Goal: Task Accomplishment & Management: Complete application form

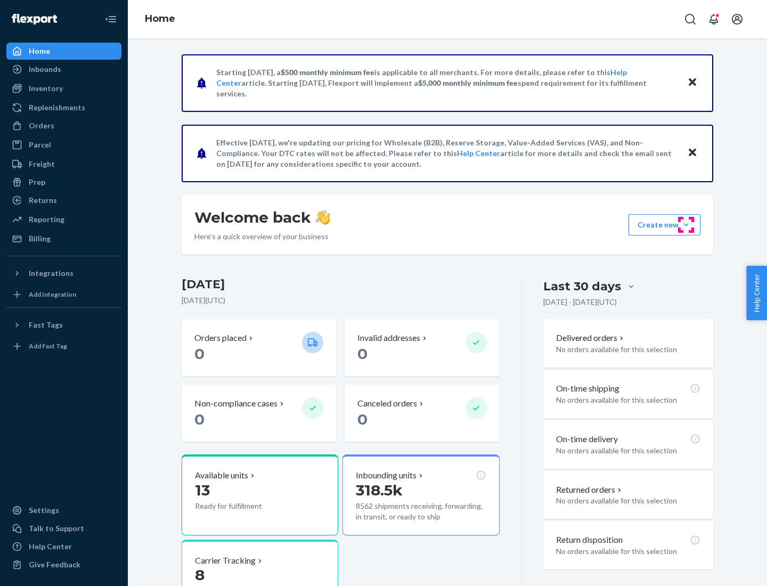
click at [686, 225] on button "Create new Create new inbound Create new order Create new product" at bounding box center [664, 224] width 72 height 21
click at [64, 69] on div "Inbounds" at bounding box center [63, 69] width 113 height 15
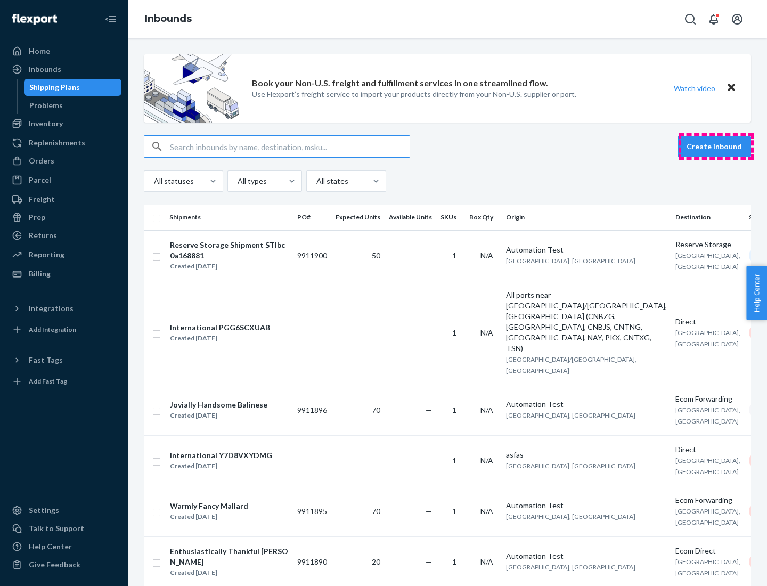
click at [716, 146] on button "Create inbound" at bounding box center [713, 146] width 73 height 21
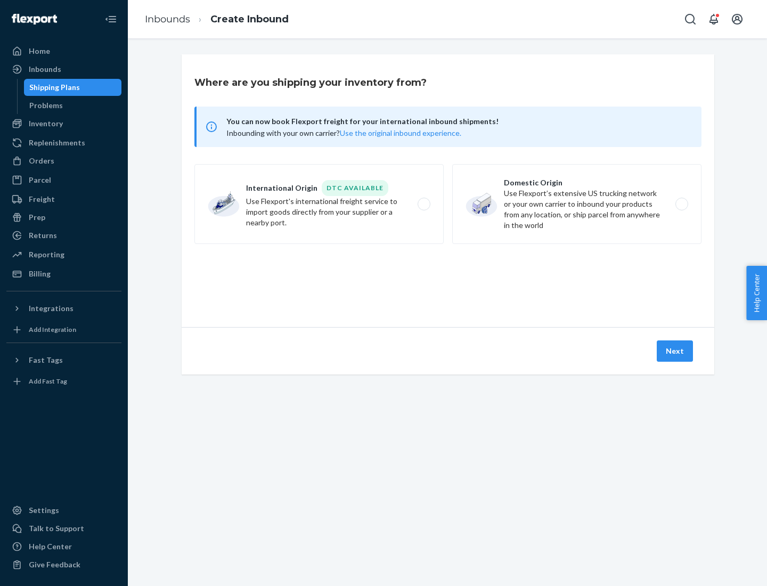
click at [577, 204] on label "Domestic Origin Use Flexport’s extensive US trucking network or your own carrie…" at bounding box center [576, 204] width 249 height 80
click at [681, 204] on input "Domestic Origin Use Flexport’s extensive US trucking network or your own carrie…" at bounding box center [684, 204] width 7 height 7
radio input "true"
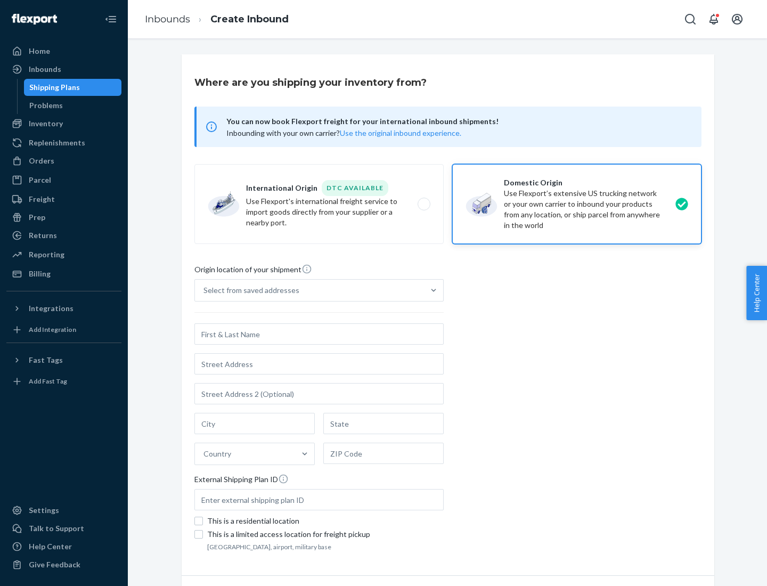
click at [249, 290] on div "Select from saved addresses" at bounding box center [251, 290] width 96 height 11
click at [204, 290] on input "Select from saved addresses" at bounding box center [203, 290] width 1 height 11
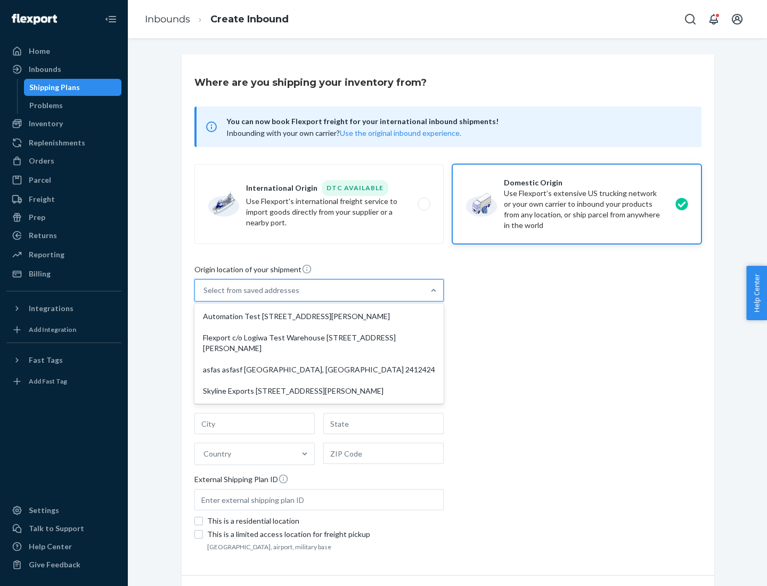
scroll to position [4, 0]
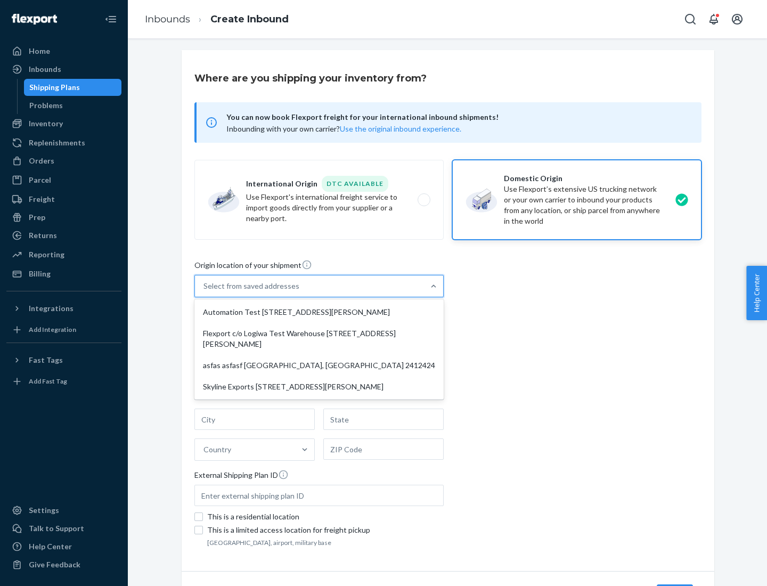
click at [319, 312] on div "Automation Test [STREET_ADDRESS][PERSON_NAME]" at bounding box center [318, 311] width 245 height 21
click at [204, 291] on input "option Automation Test [STREET_ADDRESS][PERSON_NAME] focused, 1 of 4. 4 results…" at bounding box center [203, 286] width 1 height 11
type input "Automation Test"
type input "9th Floor"
type input "[GEOGRAPHIC_DATA]"
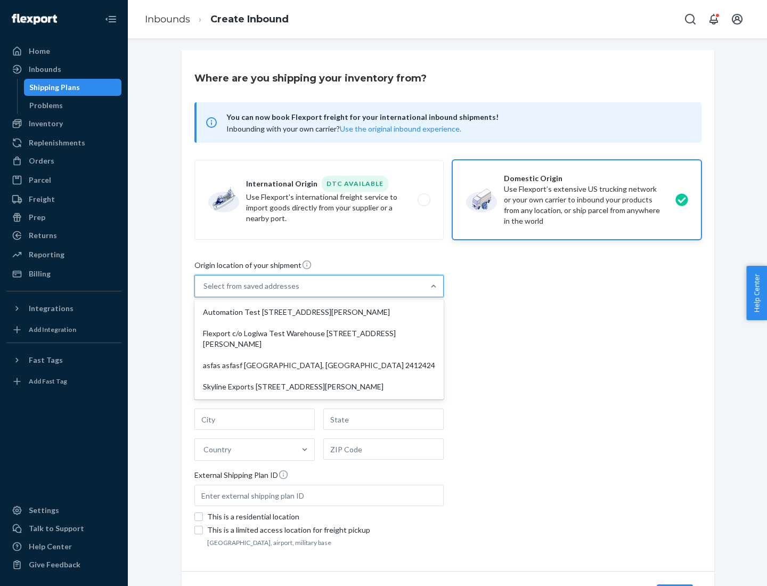
type input "CA"
type input "94104"
type input "[STREET_ADDRESS][PERSON_NAME]"
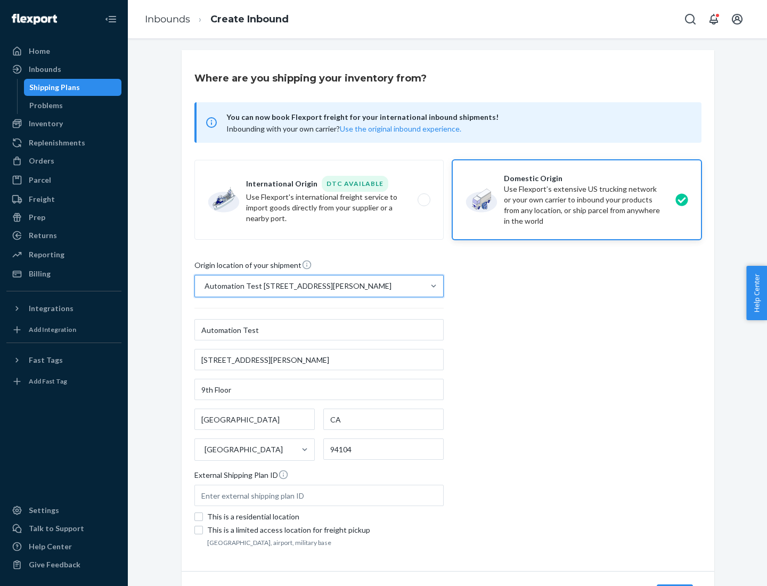
scroll to position [62, 0]
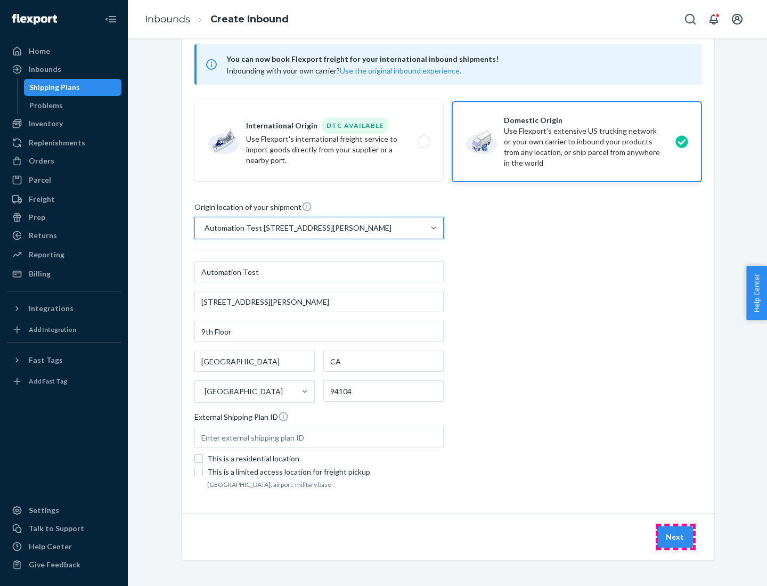
click at [675, 537] on button "Next" at bounding box center [674, 536] width 36 height 21
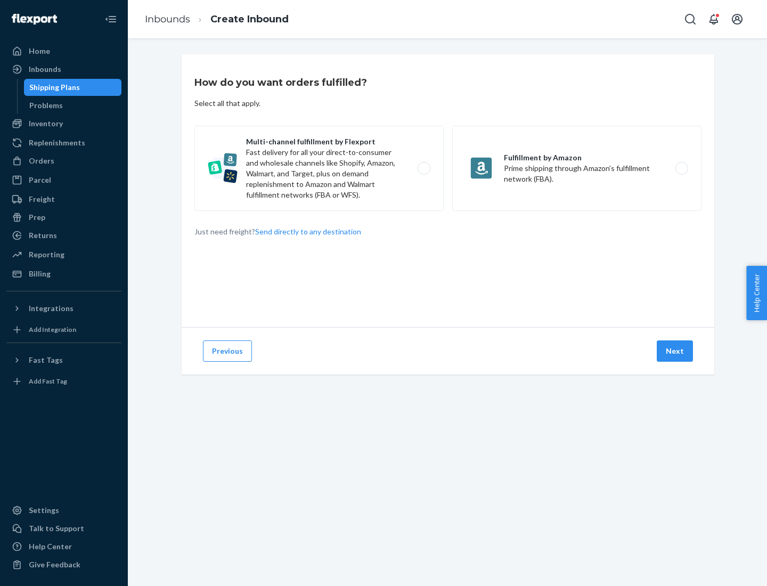
click at [319, 168] on label "Multi-channel fulfillment by Flexport Fast delivery for all your direct-to-cons…" at bounding box center [318, 168] width 249 height 85
click at [423, 168] on input "Multi-channel fulfillment by Flexport Fast delivery for all your direct-to-cons…" at bounding box center [426, 168] width 7 height 7
radio input "true"
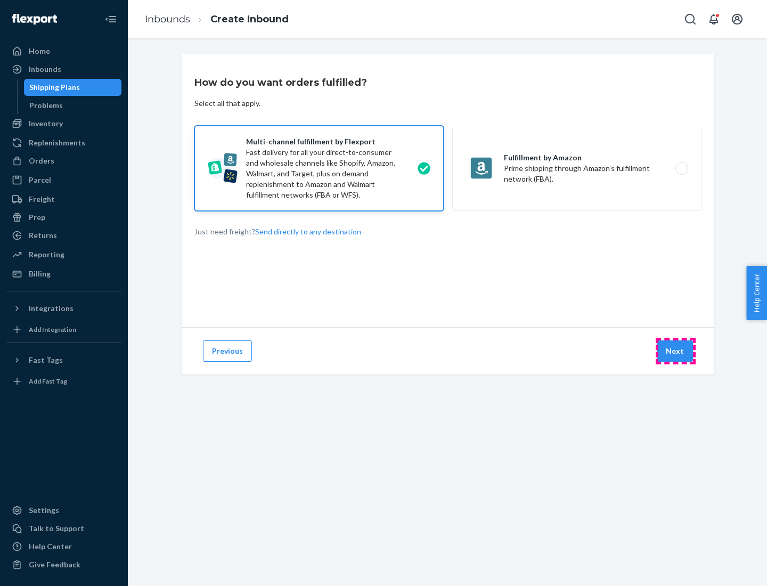
click at [675, 351] on button "Next" at bounding box center [674, 350] width 36 height 21
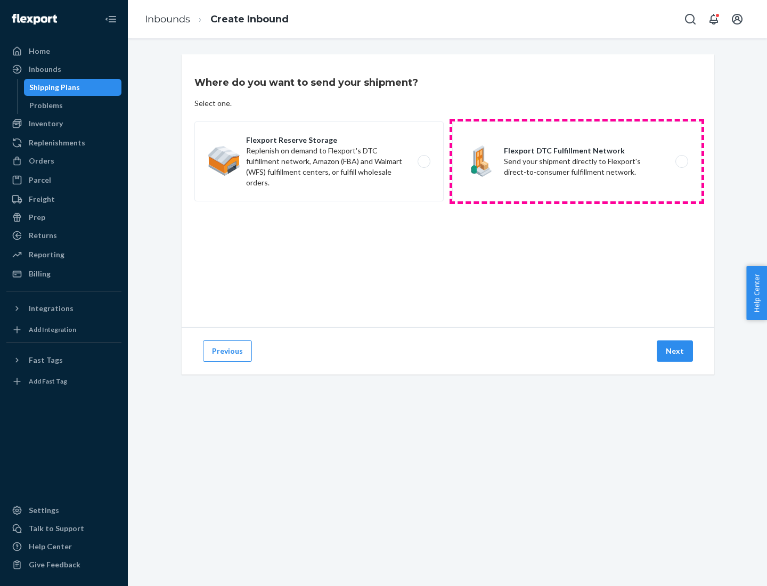
click at [577, 161] on label "Flexport DTC Fulfillment Network Send your shipment directly to Flexport's dire…" at bounding box center [576, 161] width 249 height 80
click at [681, 161] on input "Flexport DTC Fulfillment Network Send your shipment directly to Flexport's dire…" at bounding box center [684, 161] width 7 height 7
radio input "true"
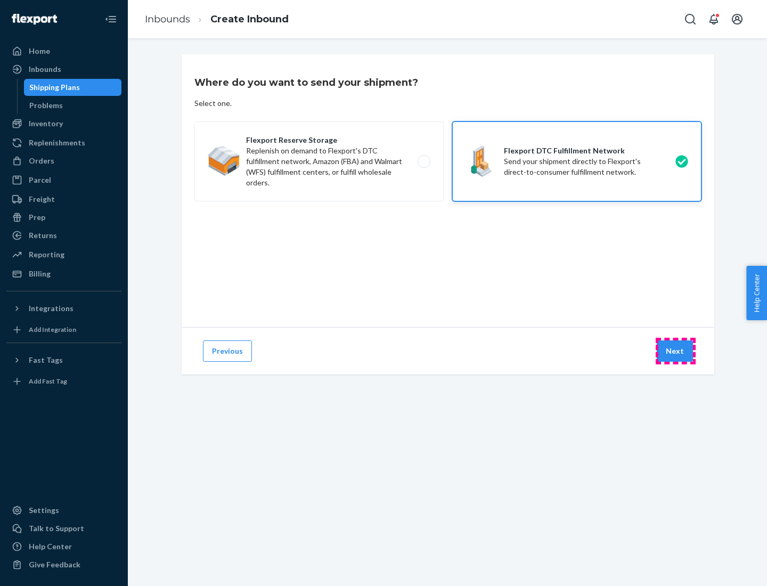
click at [675, 351] on button "Next" at bounding box center [674, 350] width 36 height 21
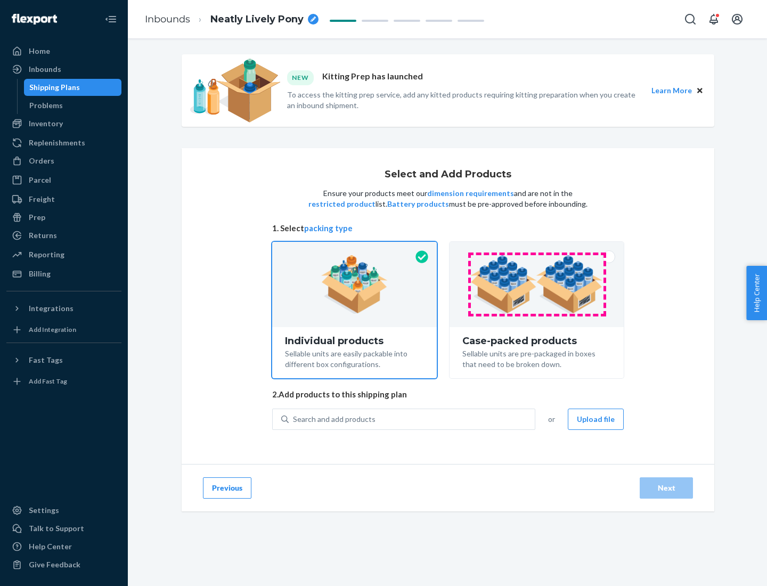
click at [537, 284] on img at bounding box center [536, 284] width 133 height 59
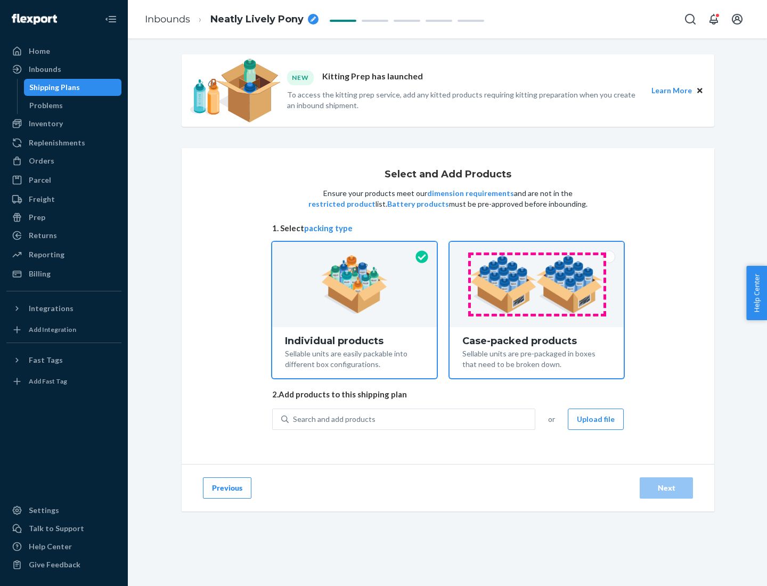
click at [537, 249] on input "Case-packed products Sellable units are pre-packaged in boxes that need to be b…" at bounding box center [536, 245] width 7 height 7
radio input "true"
radio input "false"
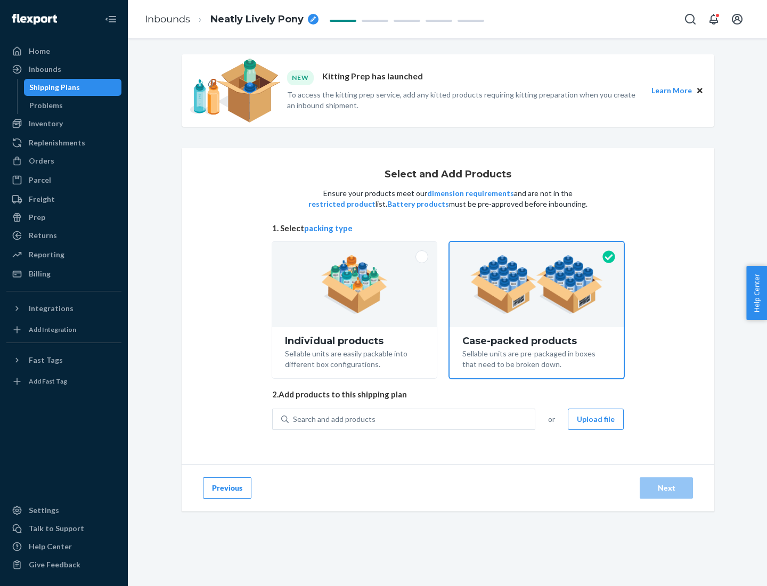
click at [412, 418] on div "Search and add products" at bounding box center [412, 418] width 246 height 19
click at [294, 418] on input "Search and add products" at bounding box center [293, 419] width 1 height 11
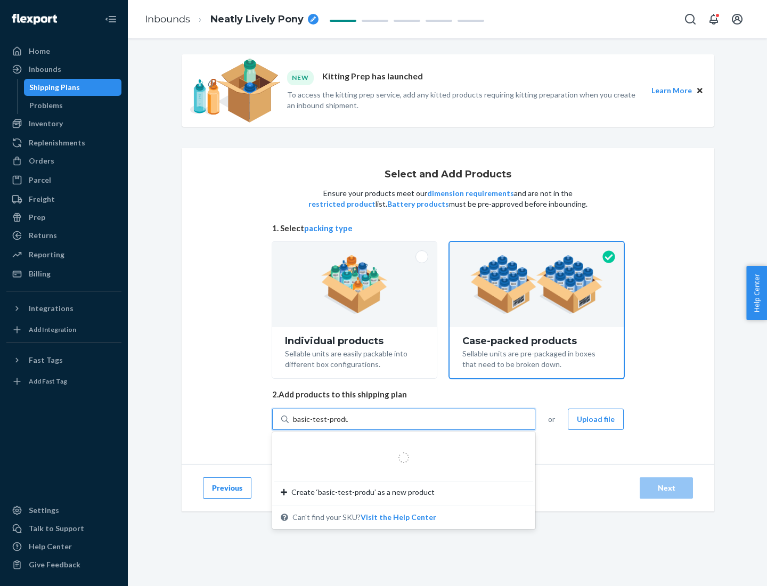
type input "basic-test-product-1"
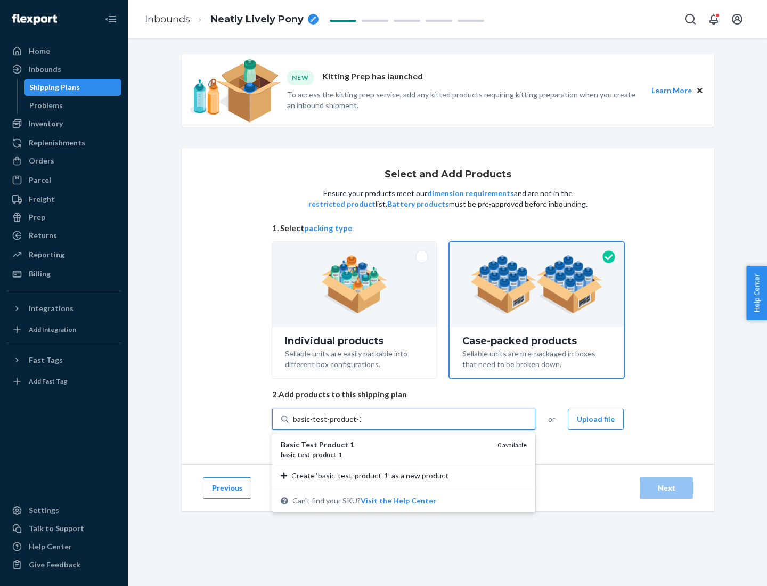
click at [385, 454] on div "basic - test - product - 1" at bounding box center [385, 454] width 208 height 9
click at [361, 424] on input "basic-test-product-1" at bounding box center [327, 419] width 68 height 11
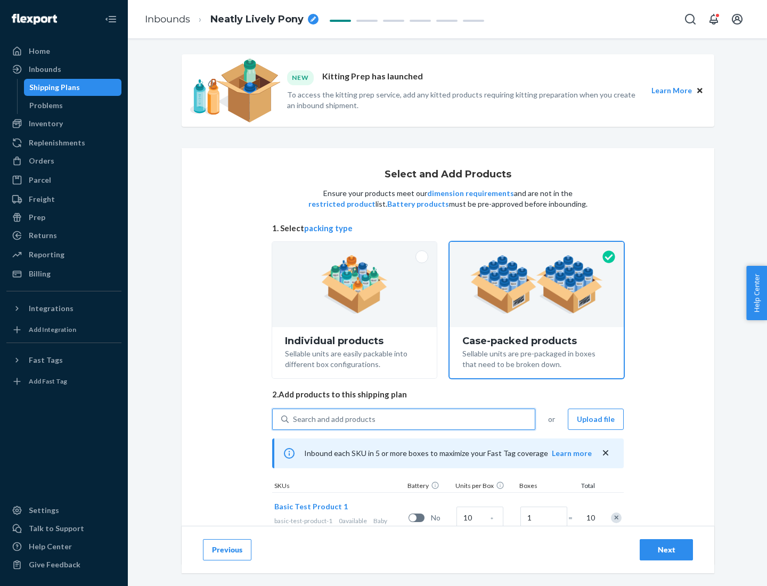
scroll to position [38, 0]
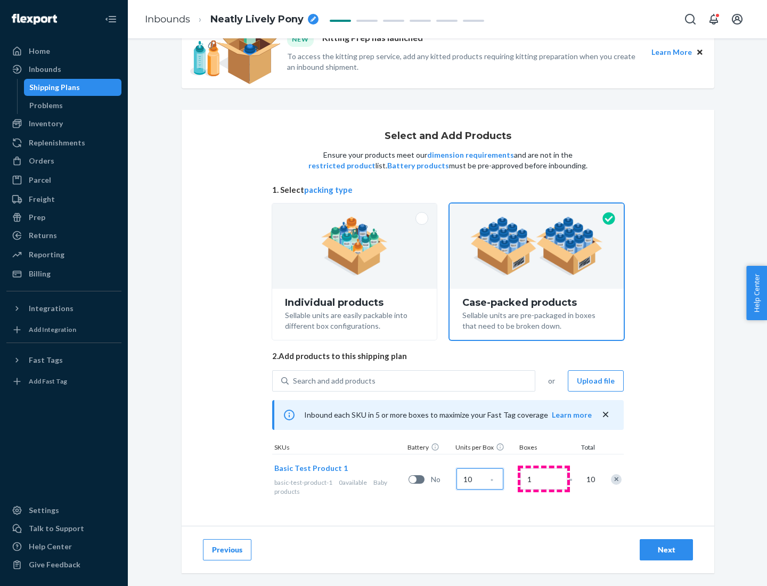
type input "10"
type input "7"
click at [666, 549] on div "Next" at bounding box center [665, 549] width 35 height 11
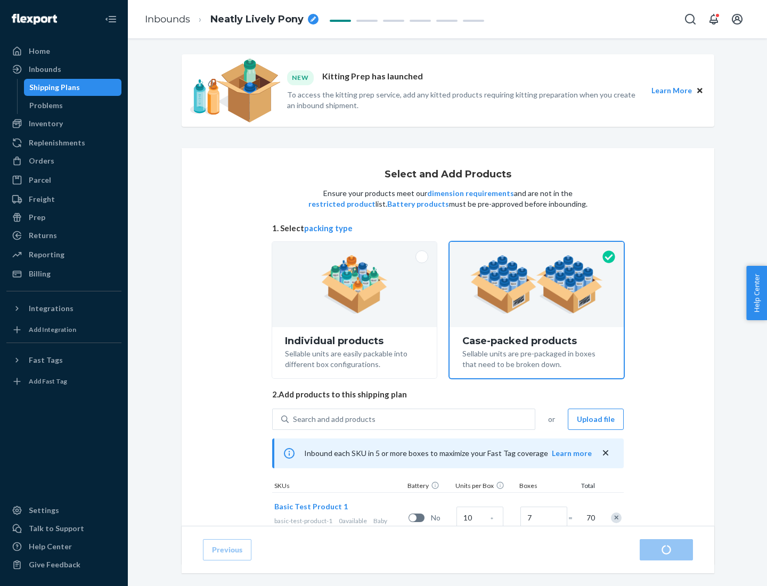
radio input "true"
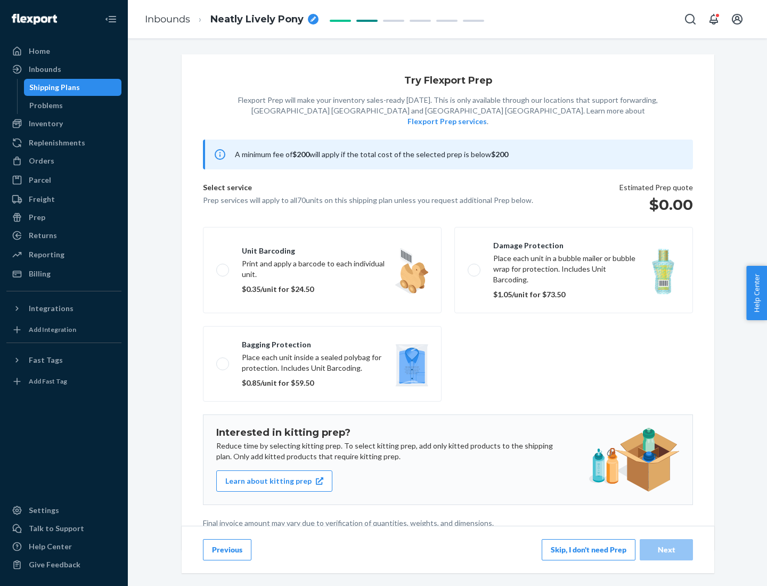
scroll to position [3, 0]
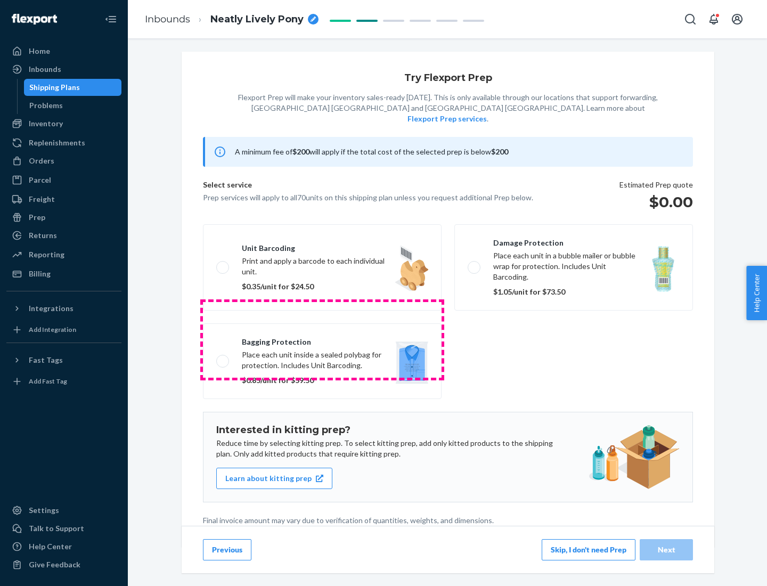
click at [322, 339] on label "Bagging protection Place each unit inside a sealed polybag for protection. Incl…" at bounding box center [322, 361] width 239 height 76
click at [223, 357] on input "Bagging protection Place each unit inside a sealed polybag for protection. Incl…" at bounding box center [219, 360] width 7 height 7
checkbox input "true"
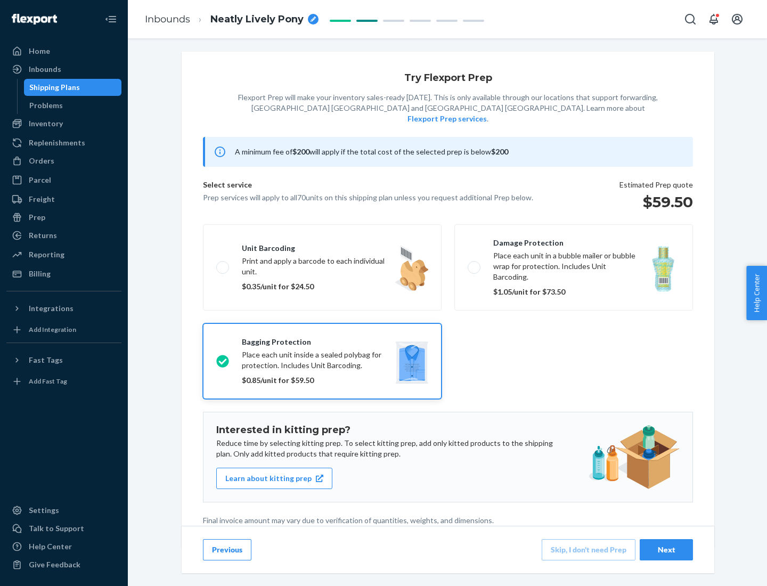
click at [666, 549] on div "Next" at bounding box center [665, 549] width 35 height 11
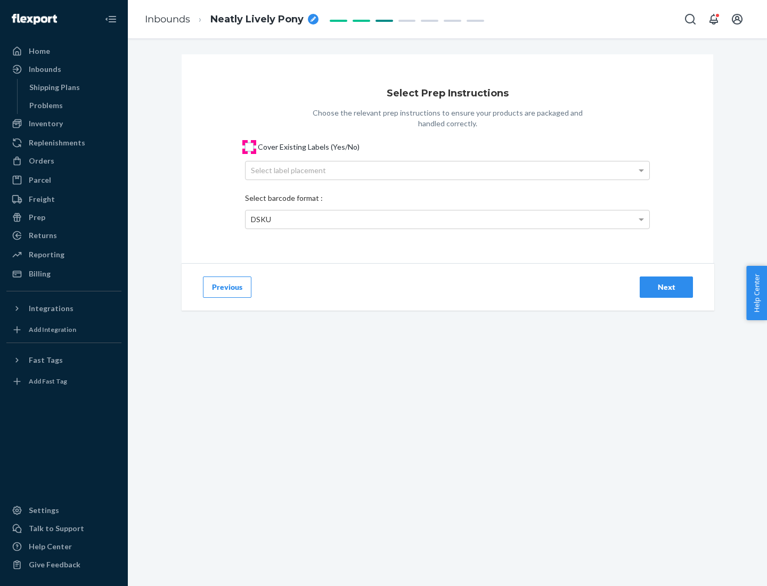
click at [249, 146] on input "Cover Existing Labels (Yes/No)" at bounding box center [249, 147] width 9 height 9
checkbox input "true"
click at [447, 170] on div "Select label placement" at bounding box center [447, 170] width 404 height 18
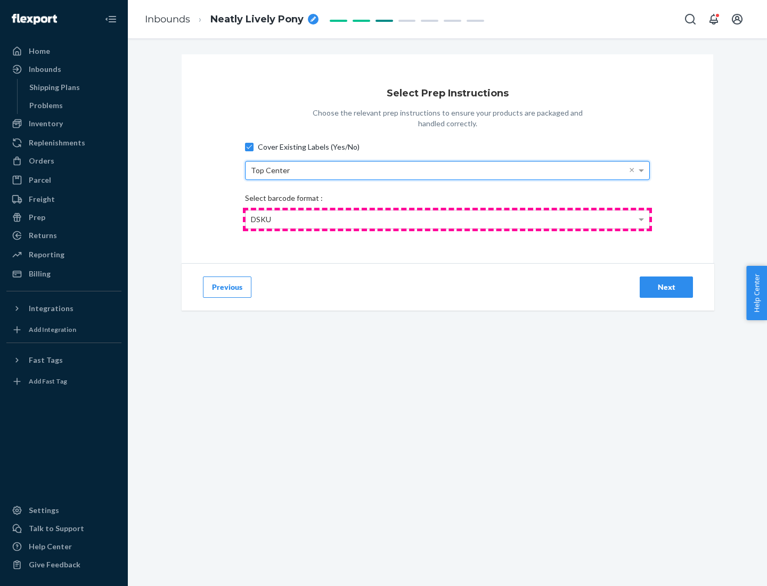
click at [447, 219] on div "DSKU" at bounding box center [447, 219] width 404 height 18
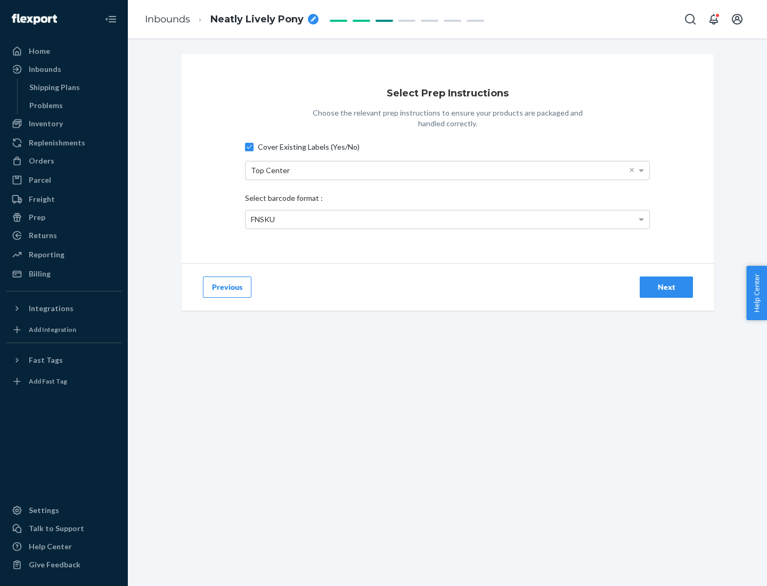
click at [666, 286] on div "Next" at bounding box center [665, 287] width 35 height 11
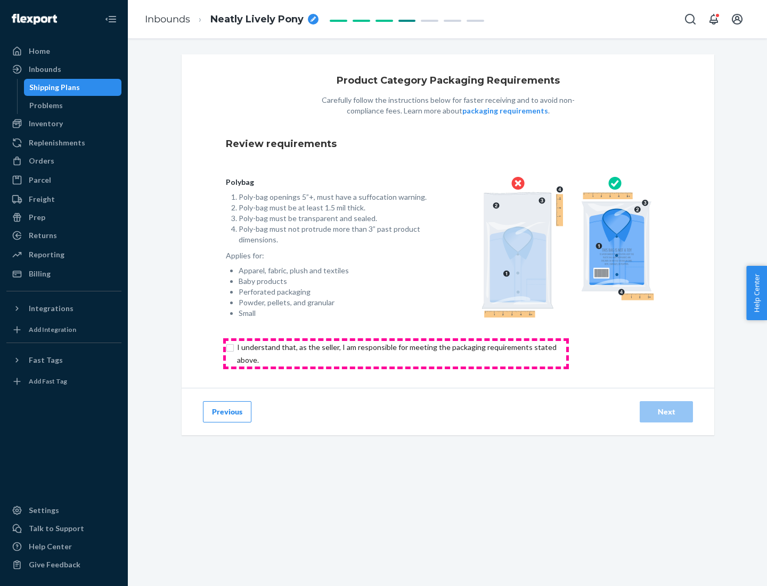
click at [396, 353] on input "checkbox" at bounding box center [403, 354] width 354 height 26
checkbox input "true"
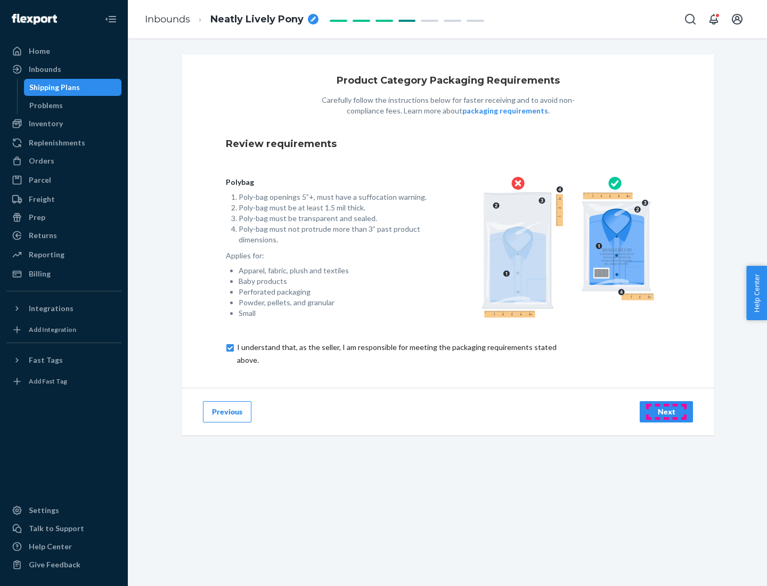
click at [666, 411] on div "Next" at bounding box center [665, 411] width 35 height 11
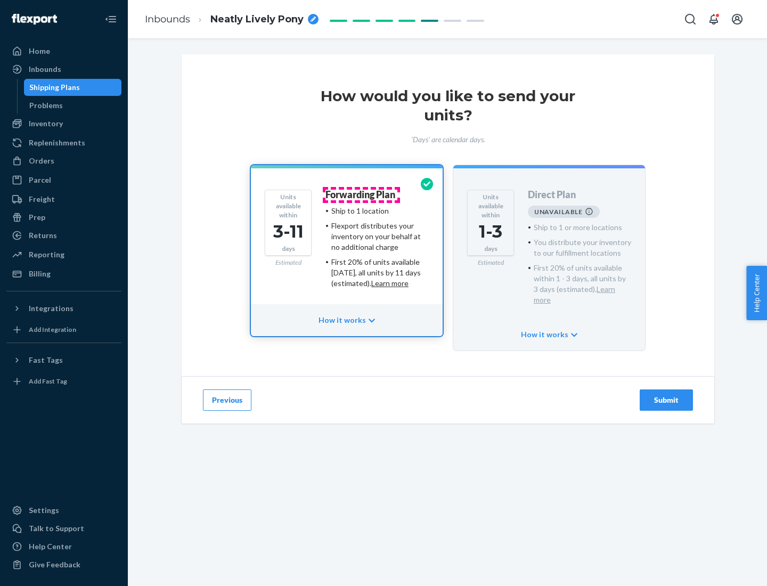
click at [361, 194] on h4 "Forwarding Plan" at bounding box center [360, 195] width 70 height 11
click at [666, 395] on div "Submit" at bounding box center [665, 400] width 35 height 11
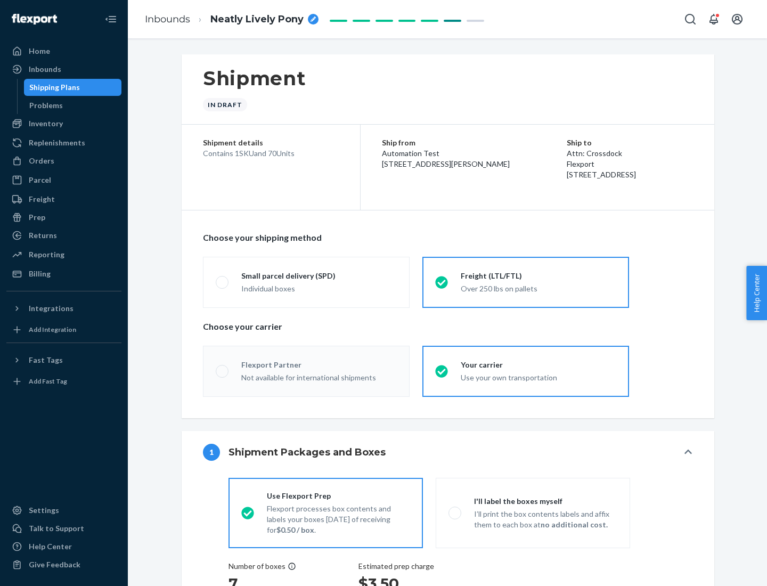
radio input "true"
radio input "false"
radio input "true"
radio input "false"
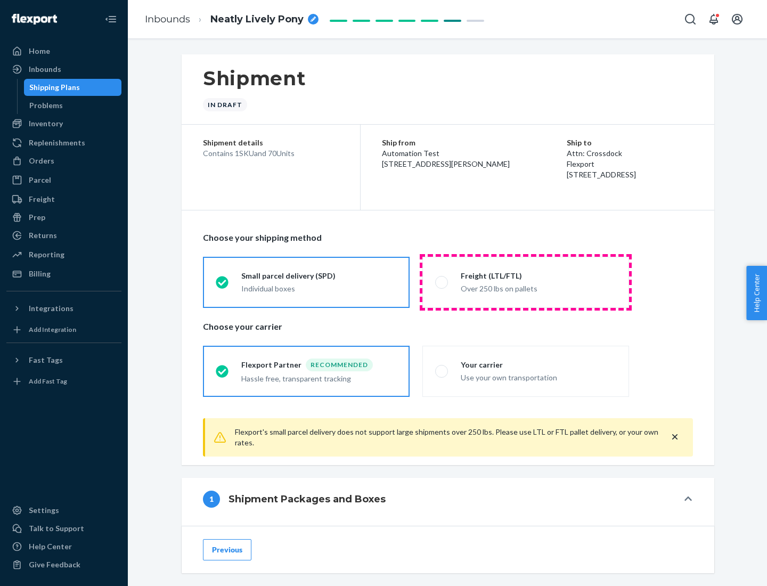
click at [525, 282] on div "Over 250 lbs on pallets" at bounding box center [538, 287] width 155 height 13
click at [442, 282] on input "Freight (LTL/FTL) Over 250 lbs on pallets" at bounding box center [438, 281] width 7 height 7
radio input "true"
radio input "false"
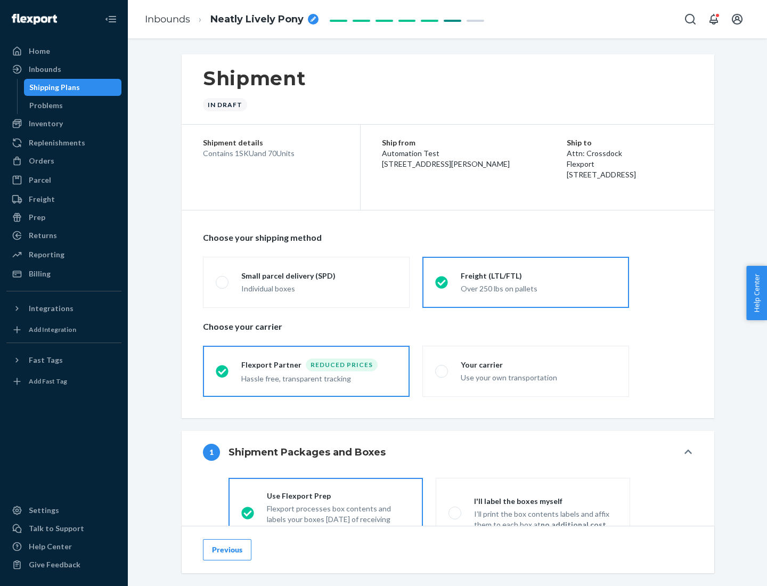
scroll to position [59, 0]
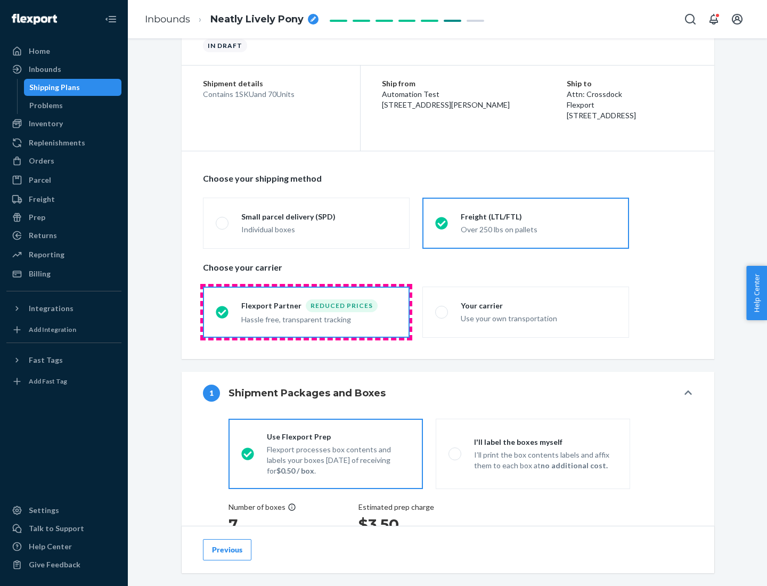
click at [306, 312] on div "Hassle free, transparent tracking" at bounding box center [318, 318] width 155 height 13
click at [223, 311] on input "Flexport Partner Reduced prices Hassle free, transparent tracking" at bounding box center [219, 311] width 7 height 7
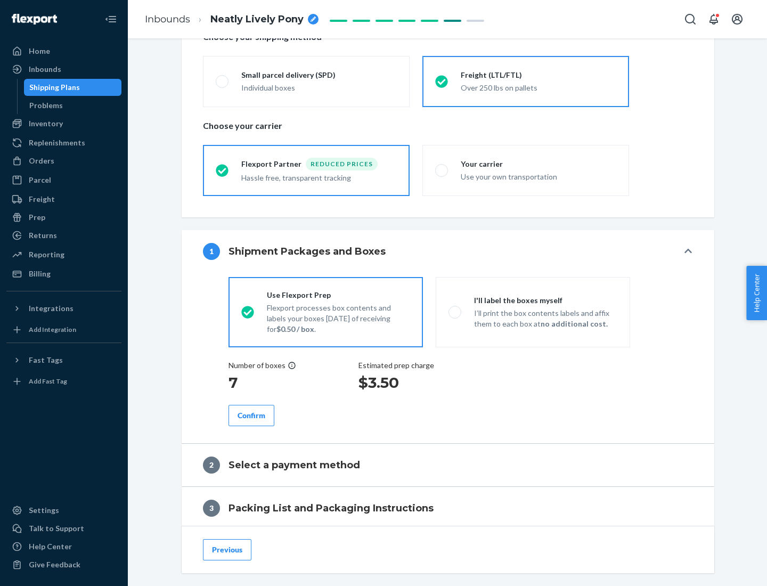
click at [532, 311] on p "I’ll print the box contents labels and affix them to each box at no additional …" at bounding box center [545, 318] width 143 height 21
click at [455, 311] on input "I'll label the boxes myself I’ll print the box contents labels and affix them t…" at bounding box center [451, 311] width 7 height 7
radio input "true"
radio input "false"
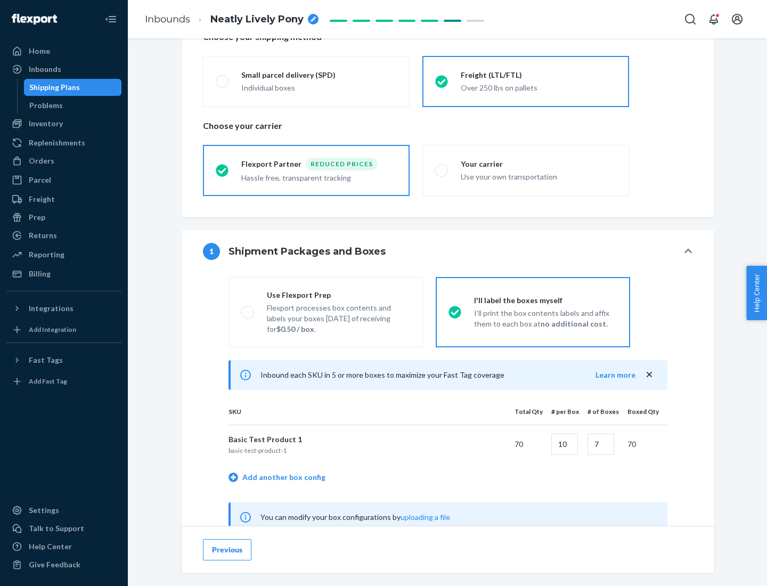
scroll to position [333, 0]
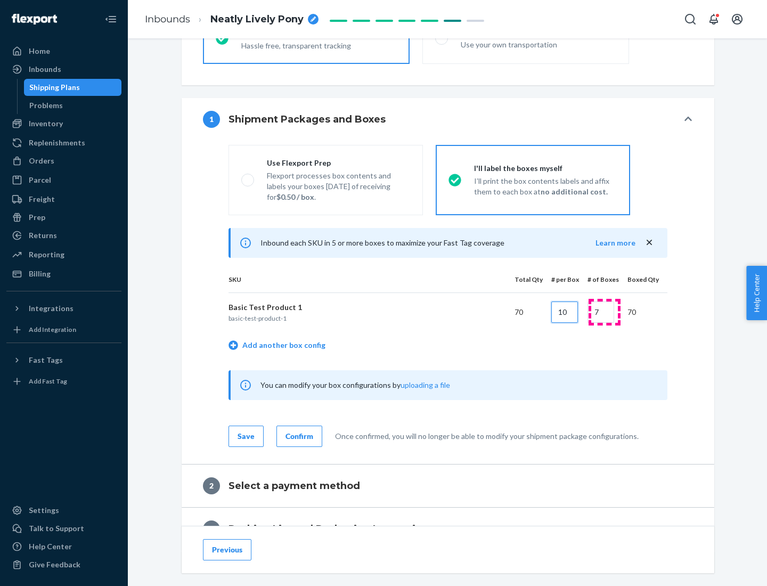
type input "10"
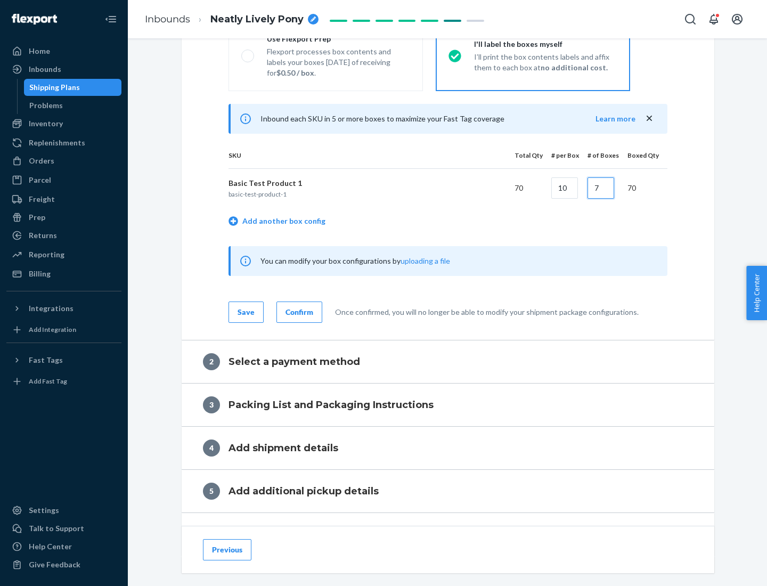
type input "7"
click at [298, 311] on div "Confirm" at bounding box center [299, 312] width 28 height 11
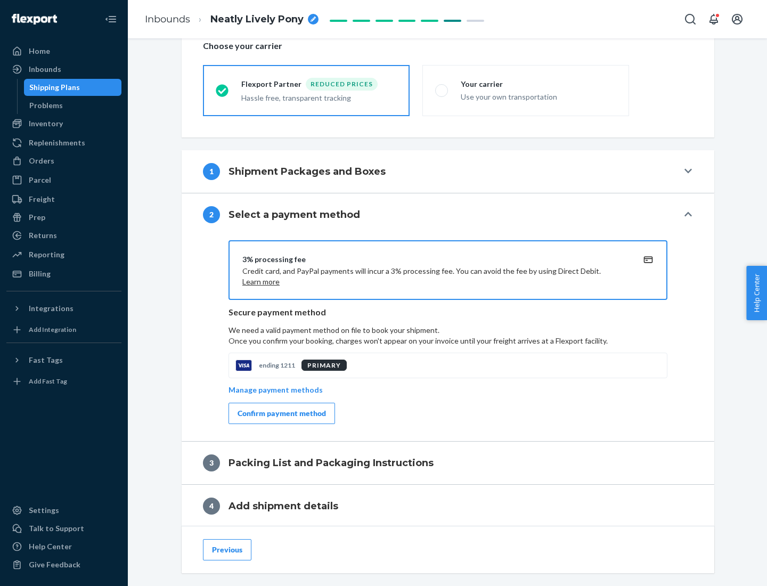
scroll to position [382, 0]
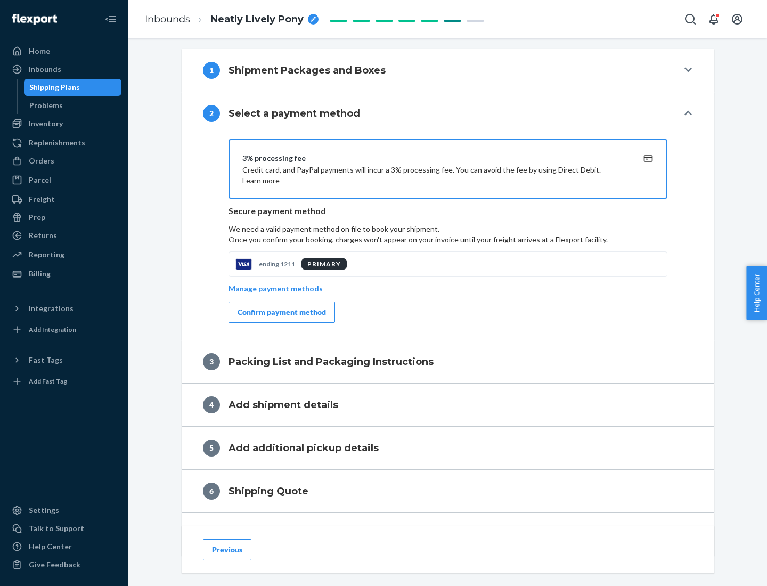
click at [281, 312] on div "Confirm payment method" at bounding box center [281, 312] width 88 height 11
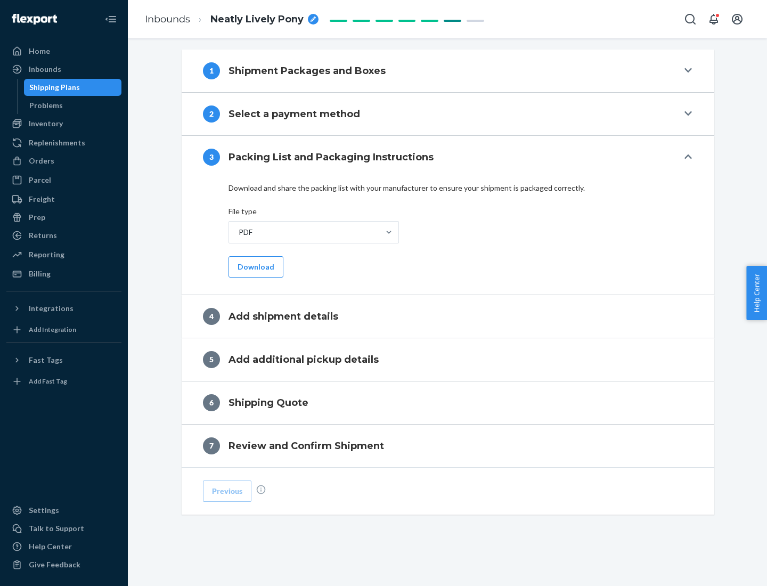
scroll to position [336, 0]
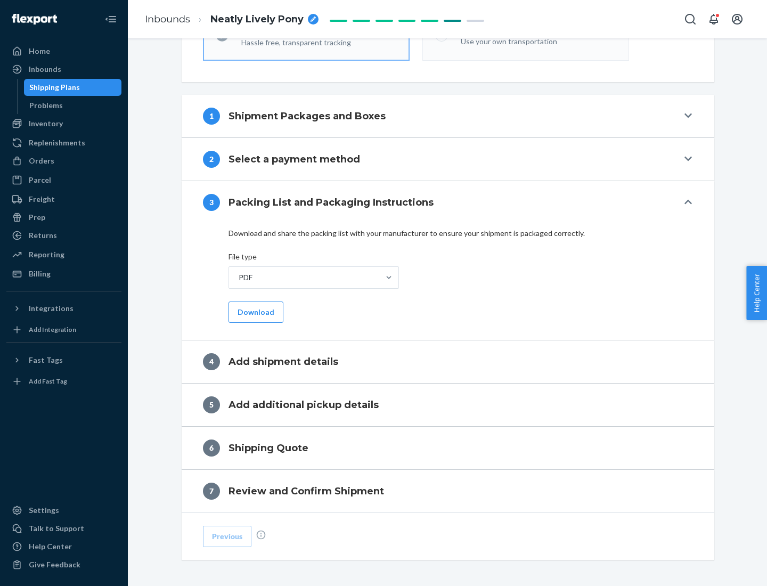
click at [254, 311] on button "Download" at bounding box center [255, 311] width 55 height 21
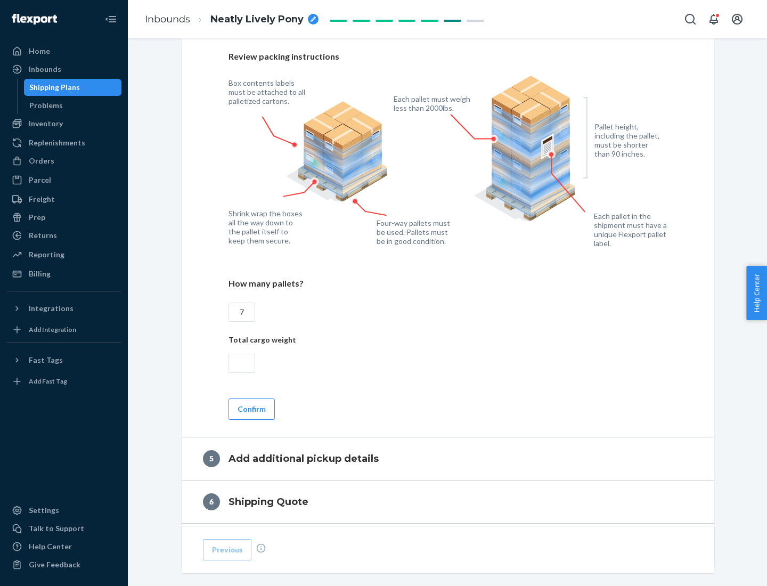
scroll to position [691, 0]
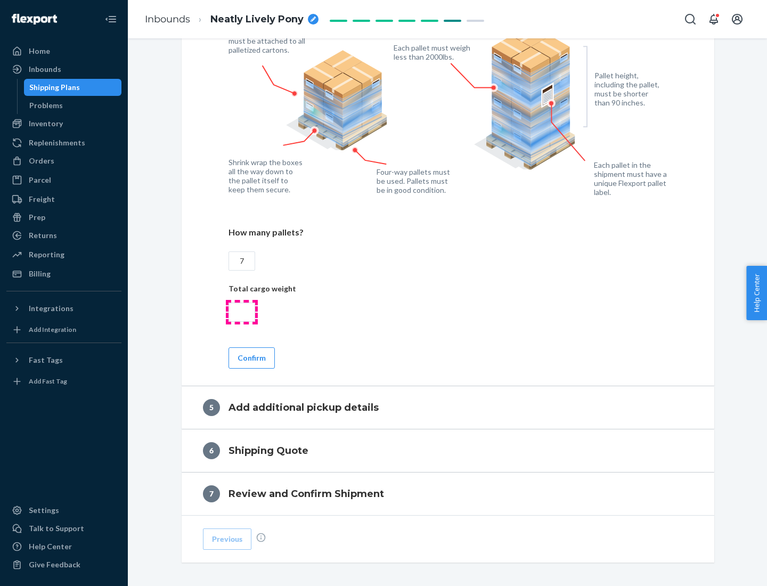
type input "7"
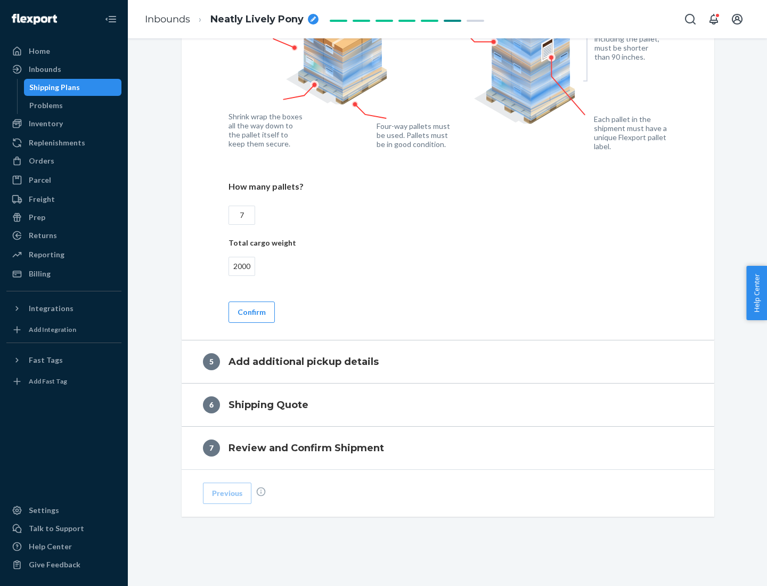
type input "2000"
click at [251, 311] on button "Confirm" at bounding box center [251, 311] width 46 height 21
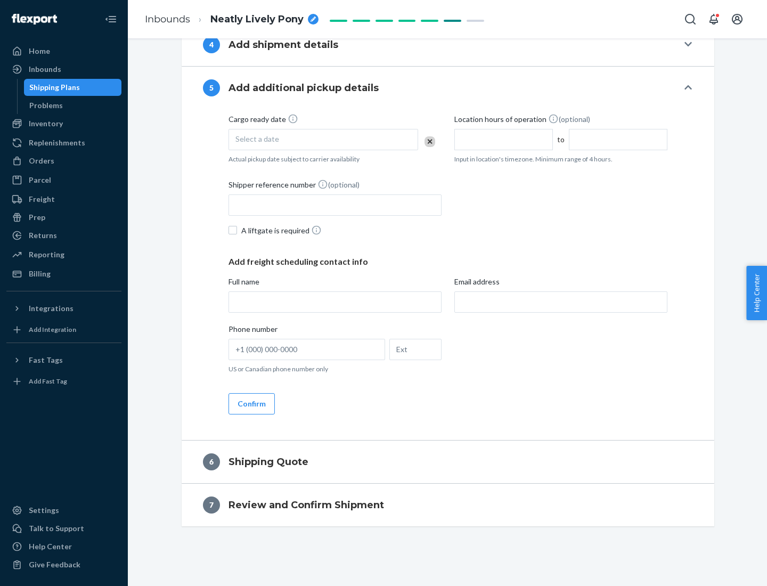
scroll to position [364, 0]
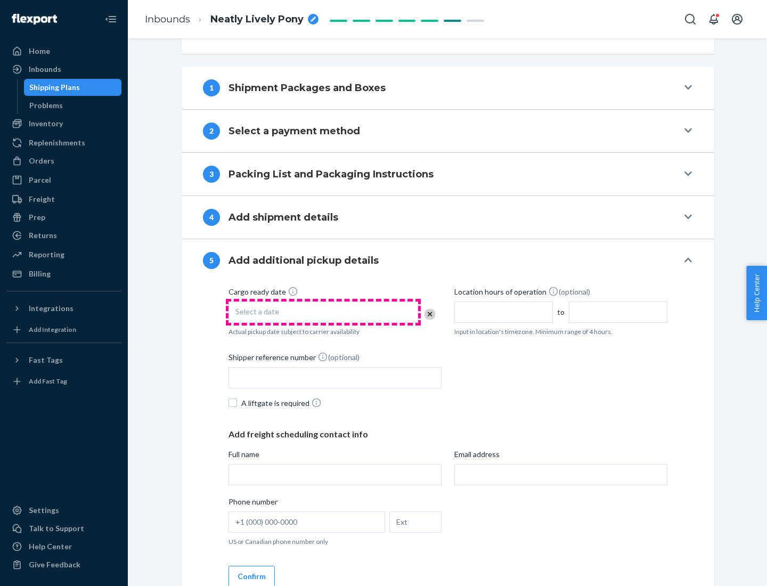
click at [323, 311] on div "Select a date" at bounding box center [323, 311] width 190 height 21
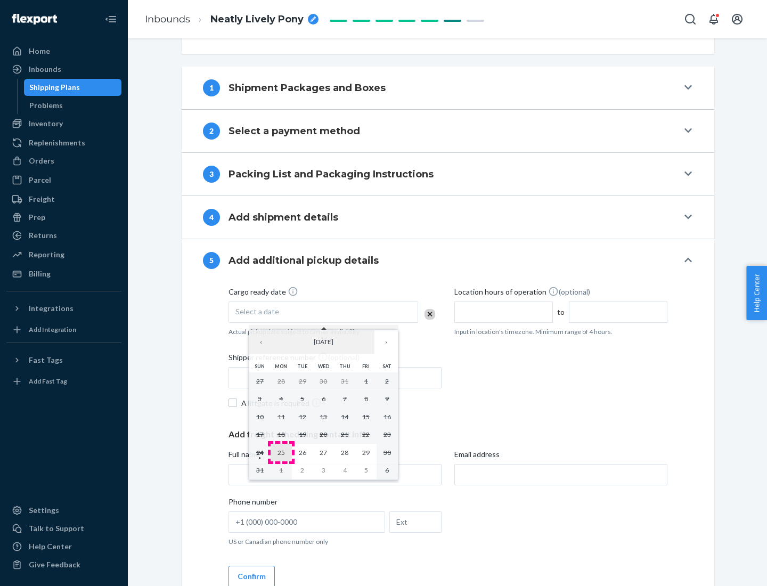
click at [281, 452] on abbr "25" at bounding box center [280, 452] width 7 height 8
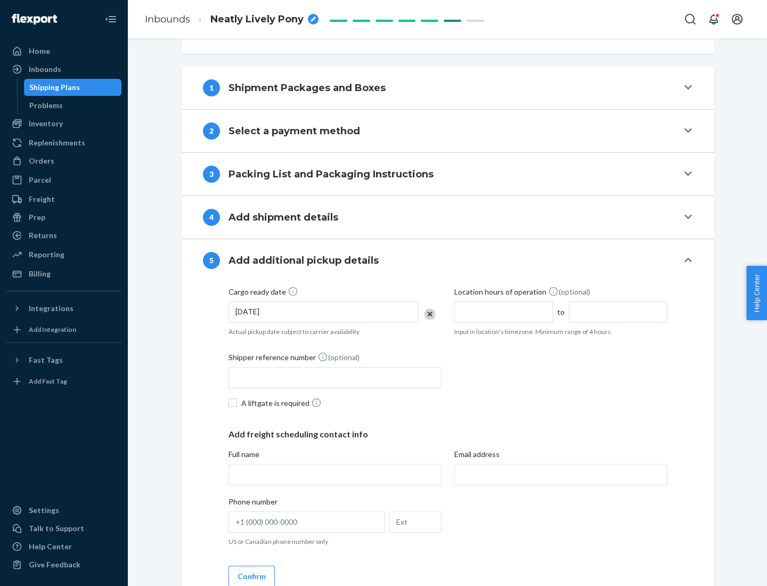
scroll to position [527, 0]
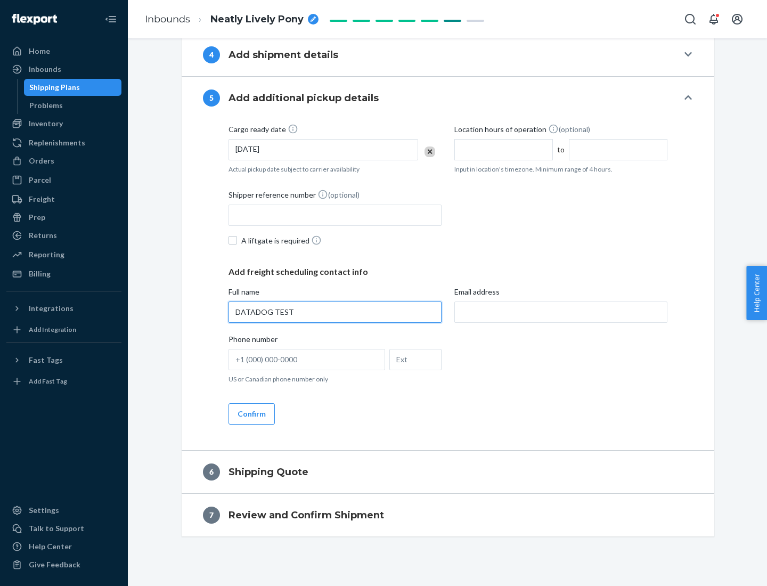
type input "DATADOG TEST"
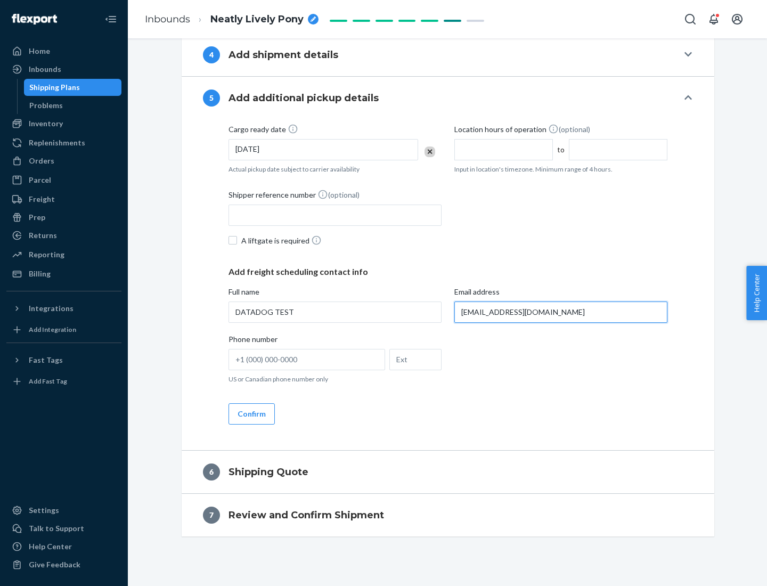
scroll to position [537, 0]
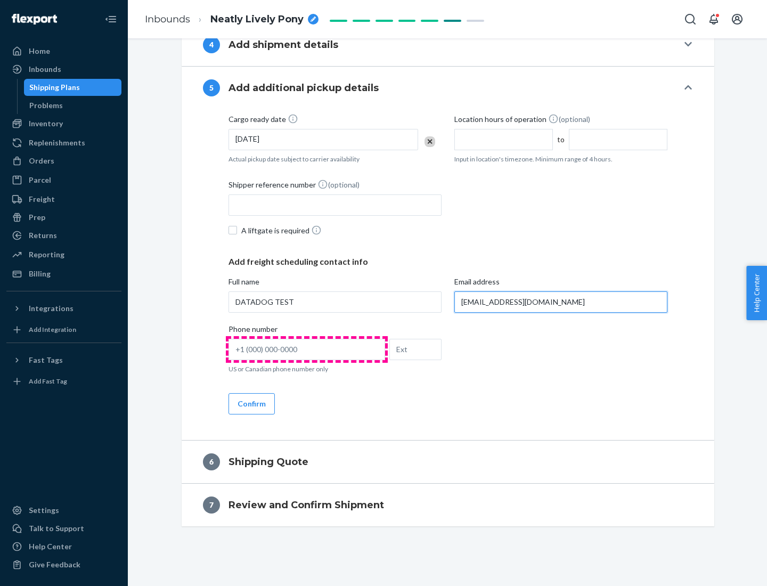
type input "[EMAIL_ADDRESS][DOMAIN_NAME]"
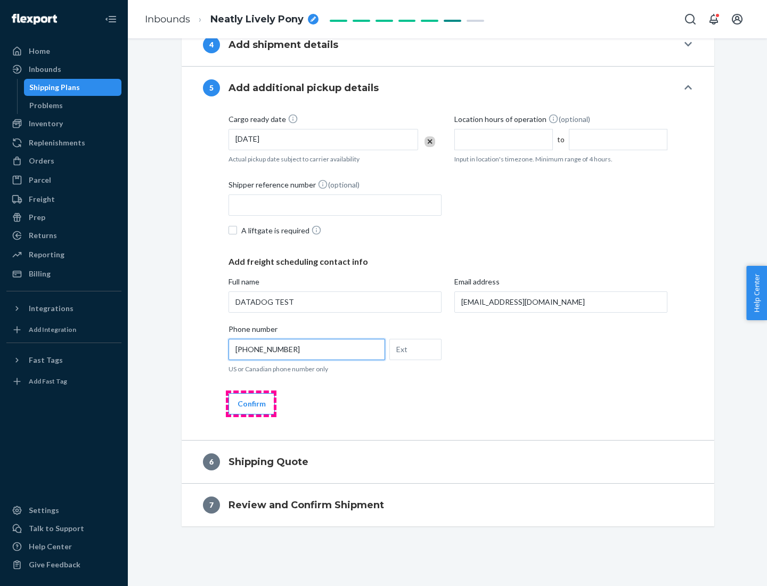
type input "[PHONE_NUMBER]"
click at [251, 403] on button "Confirm" at bounding box center [251, 403] width 46 height 21
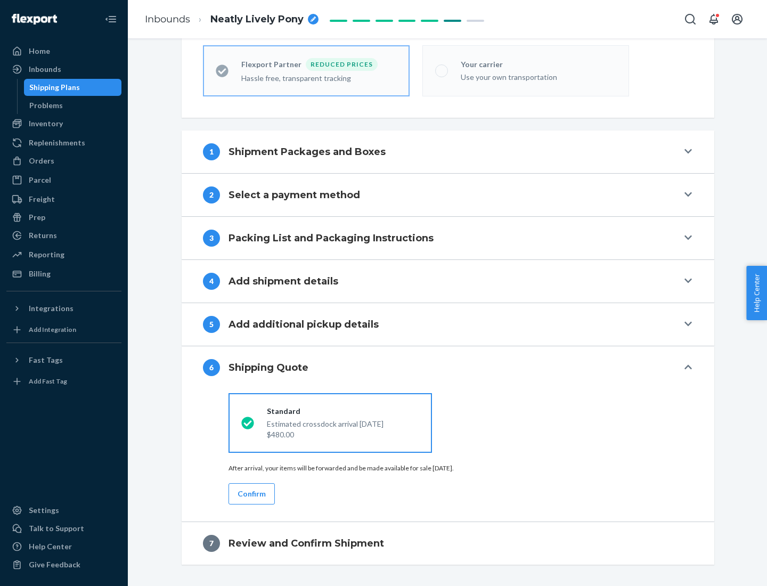
scroll to position [339, 0]
